Goal: Obtain resource: Download file/media

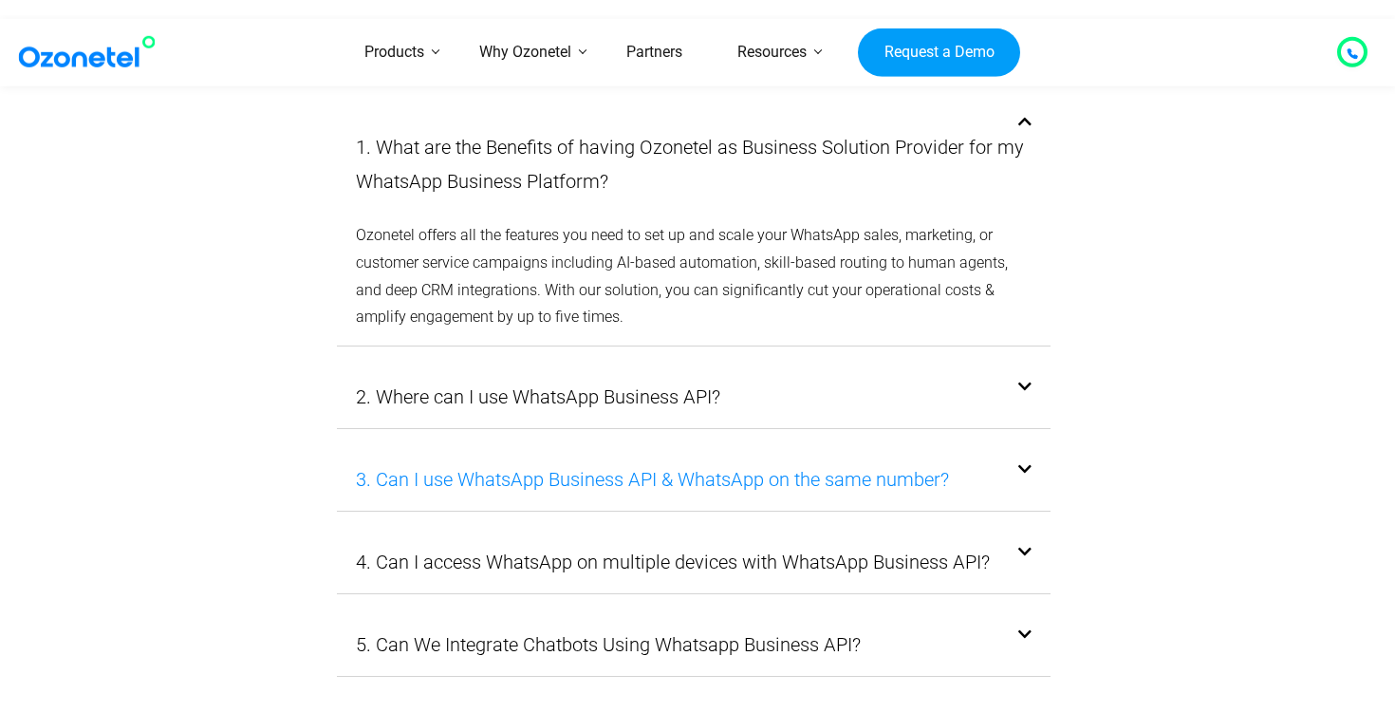
scroll to position [5992, 0]
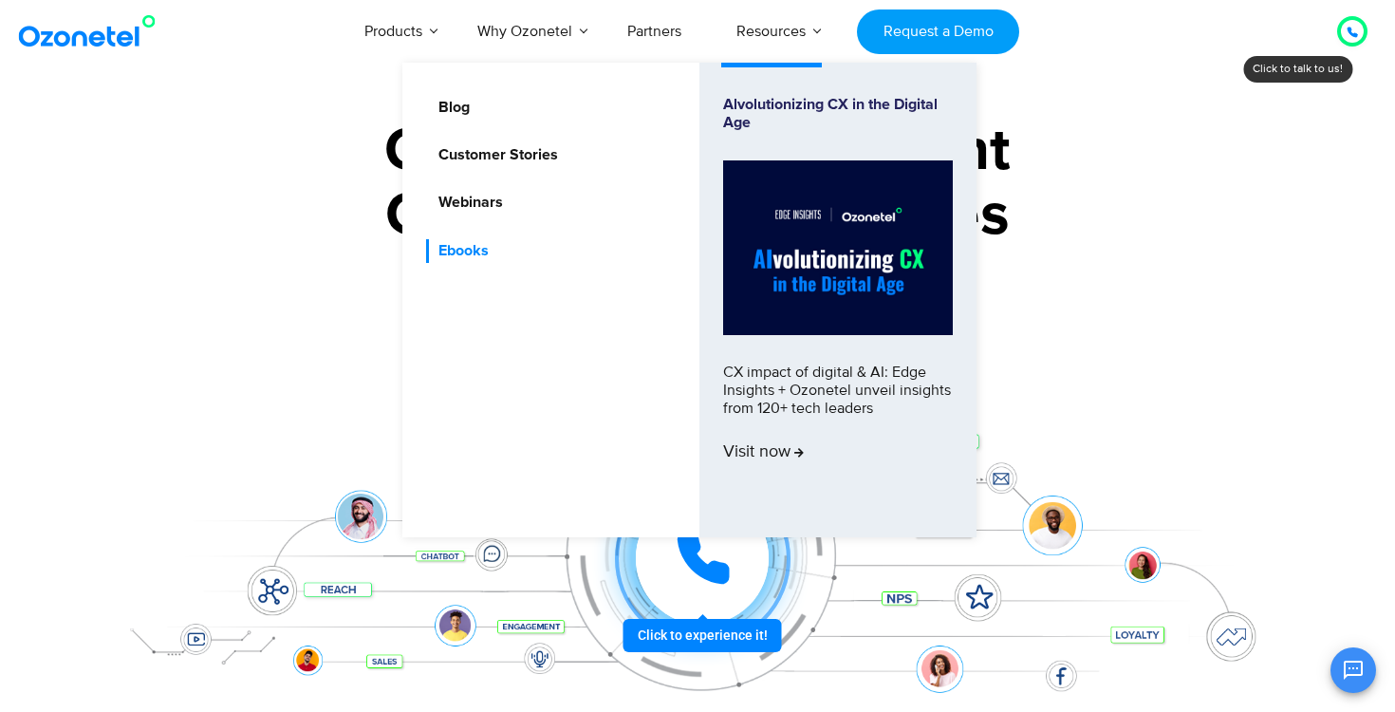
click at [456, 252] on link "Ebooks" at bounding box center [458, 251] width 65 height 24
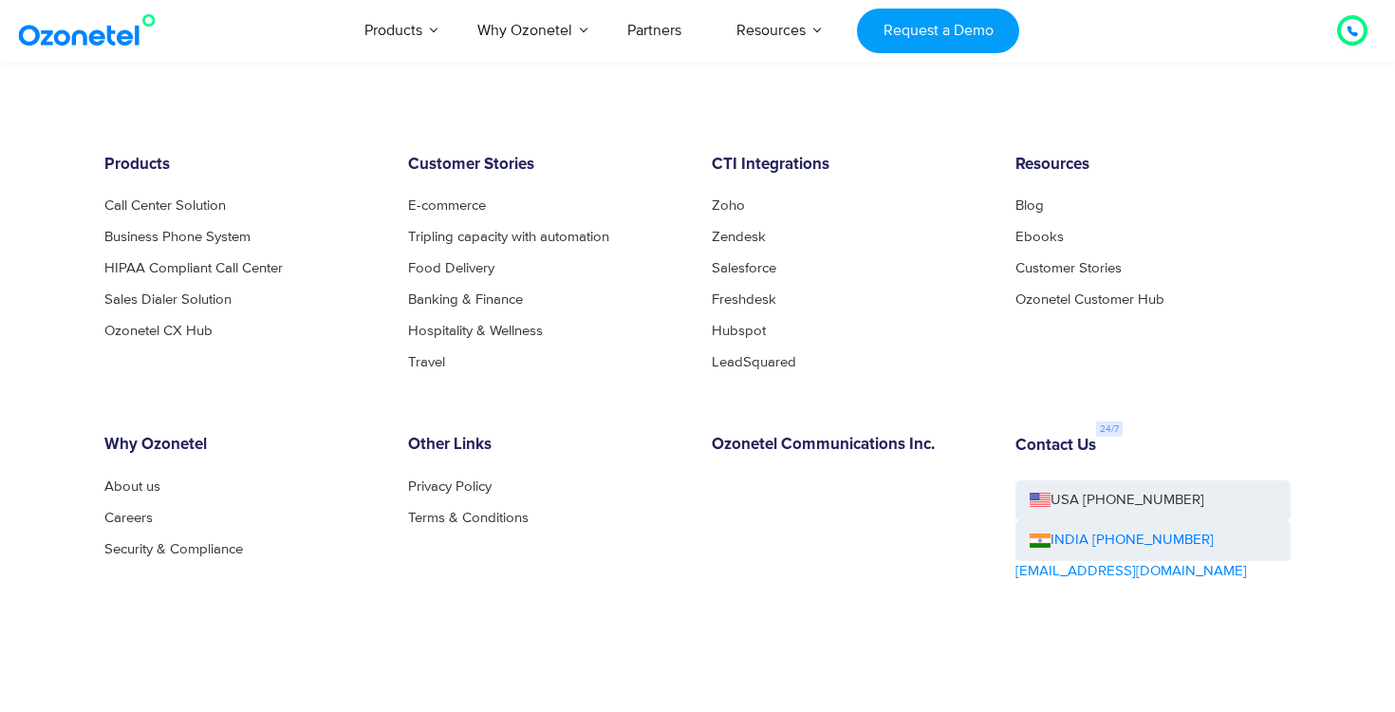
scroll to position [1287, 0]
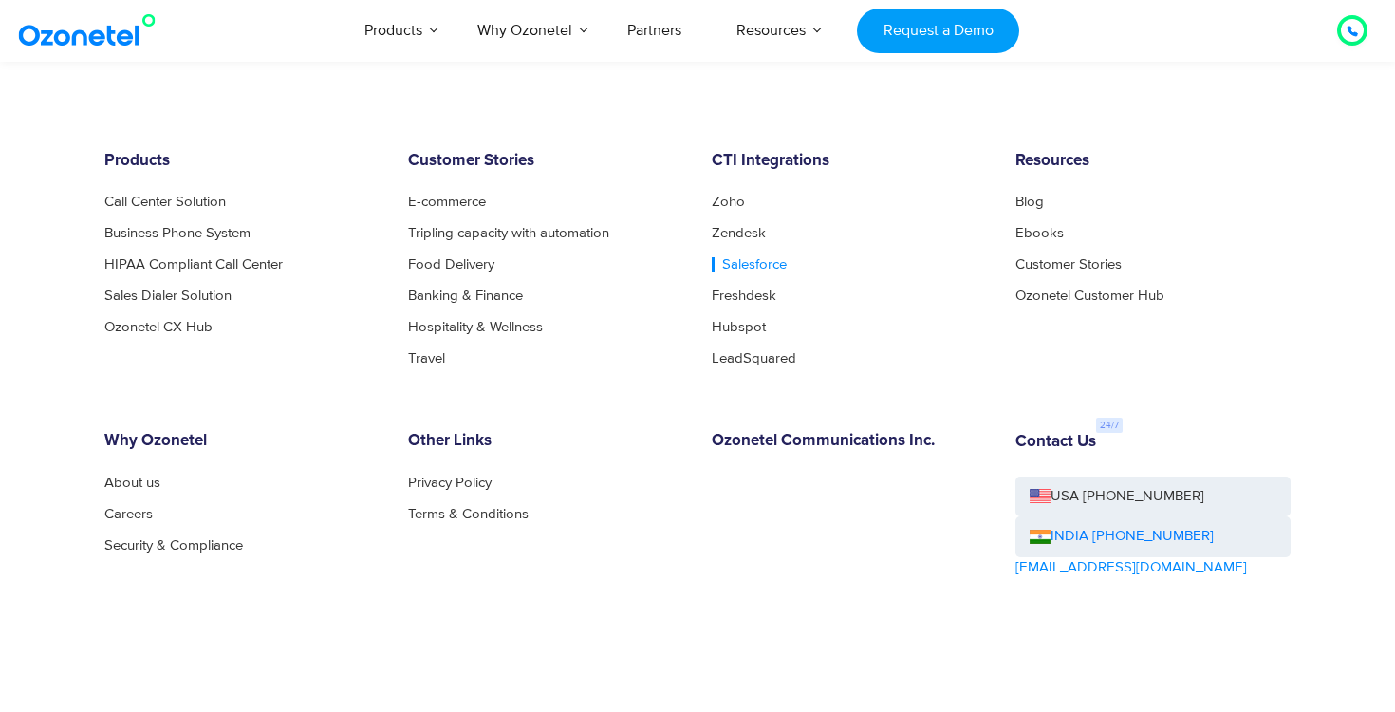
click at [744, 260] on link "Salesforce" at bounding box center [749, 264] width 75 height 14
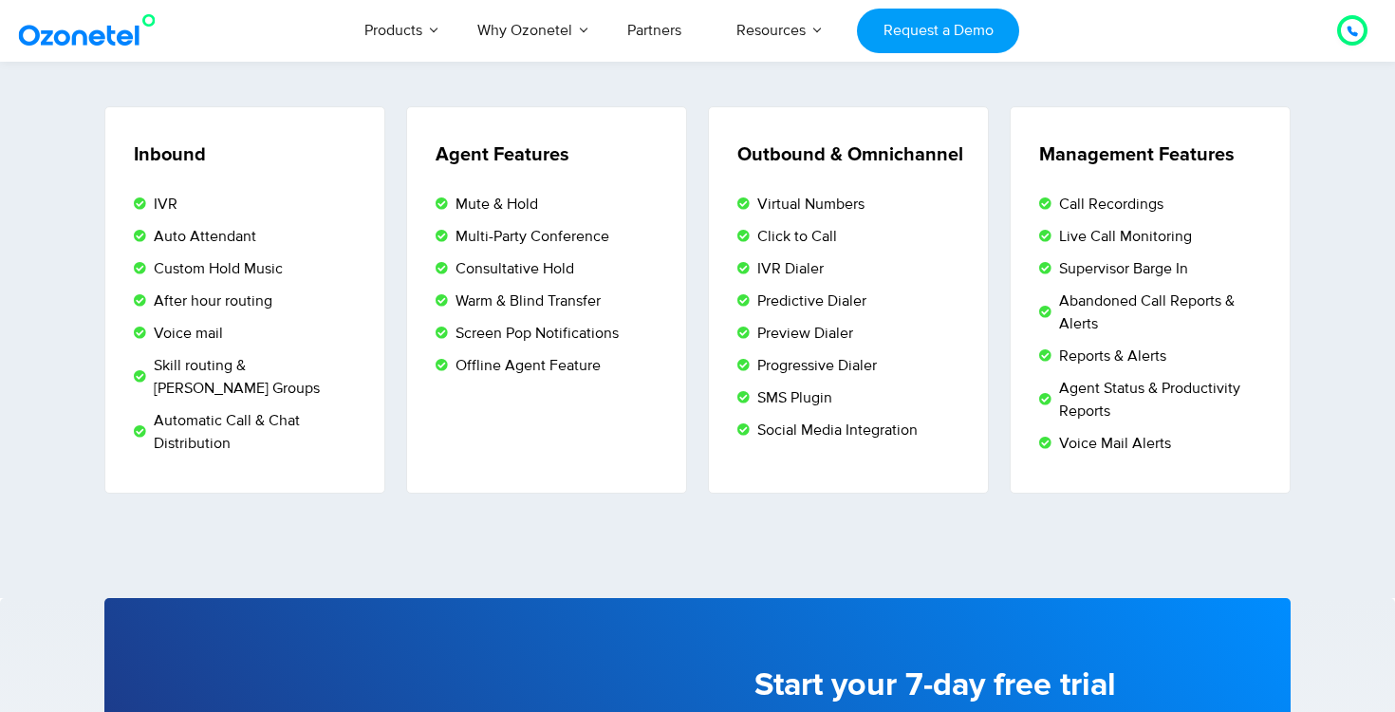
scroll to position [3243, 0]
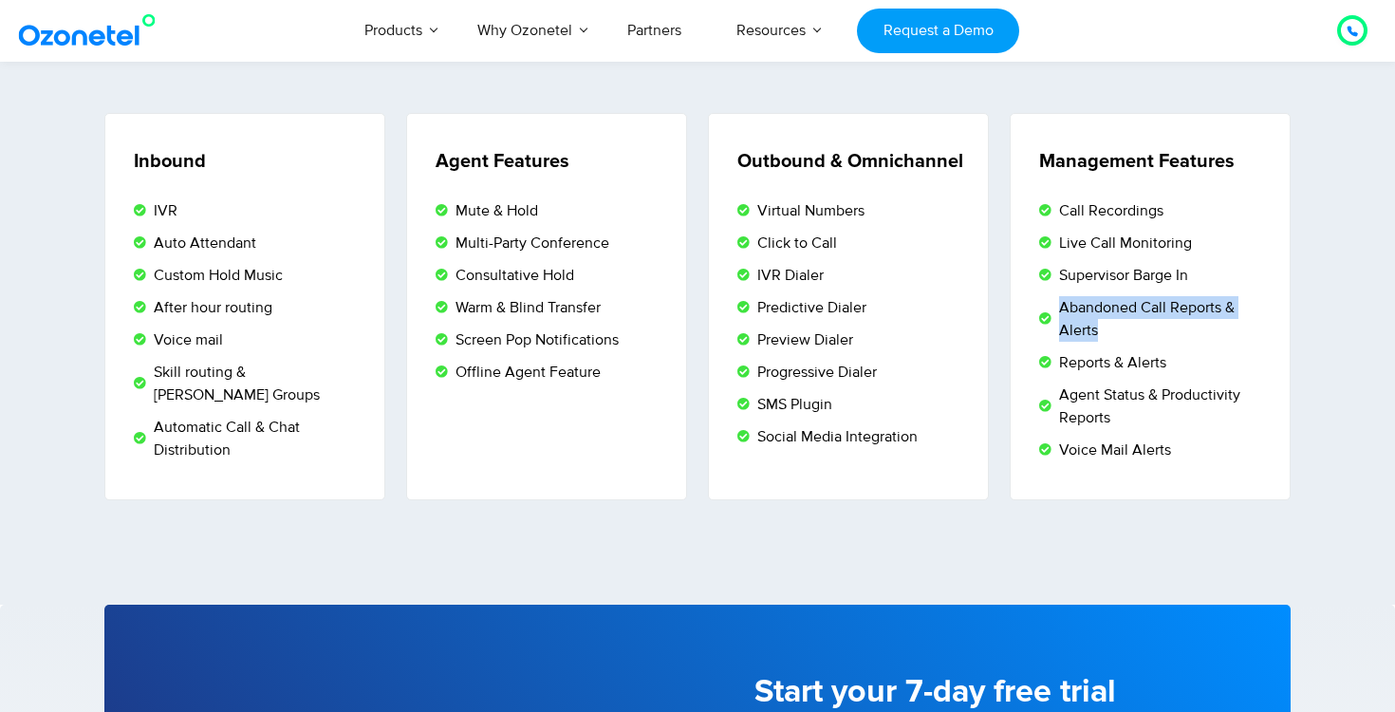
drag, startPoint x: 1105, startPoint y: 327, endPoint x: 1060, endPoint y: 301, distance: 51.9
click at [1060, 301] on span "Abandoned Call Reports & Alerts" at bounding box center [1160, 319] width 212 height 46
click at [1089, 358] on span "Reports & Alerts" at bounding box center [1110, 362] width 112 height 23
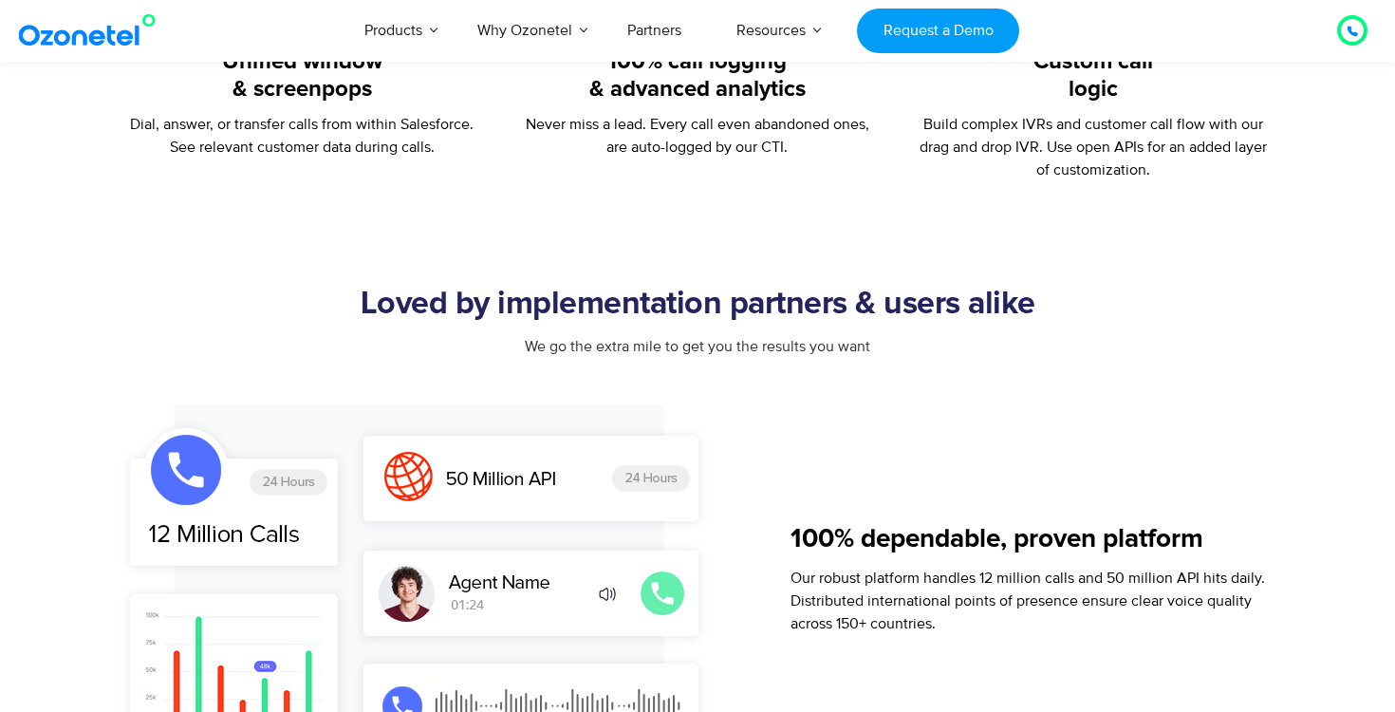
scroll to position [497, 0]
